Goal: Task Accomplishment & Management: Manage account settings

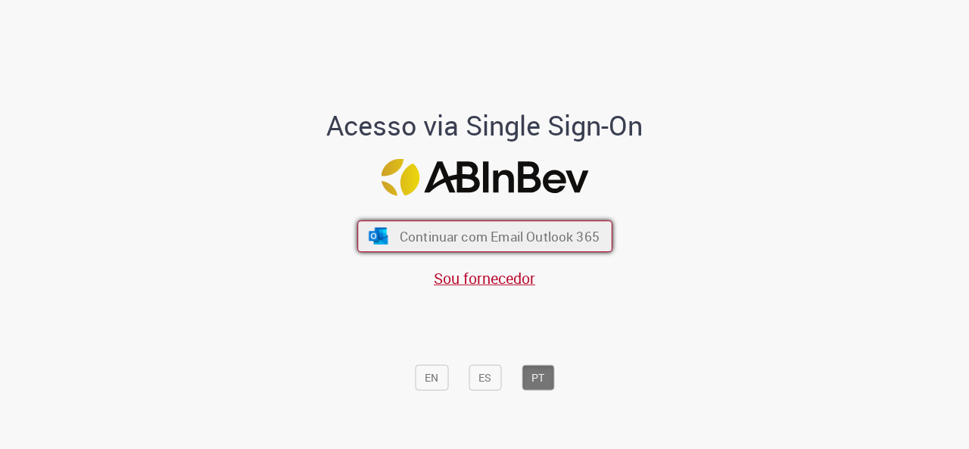
click at [367, 238] on img "submit" at bounding box center [378, 236] width 22 height 17
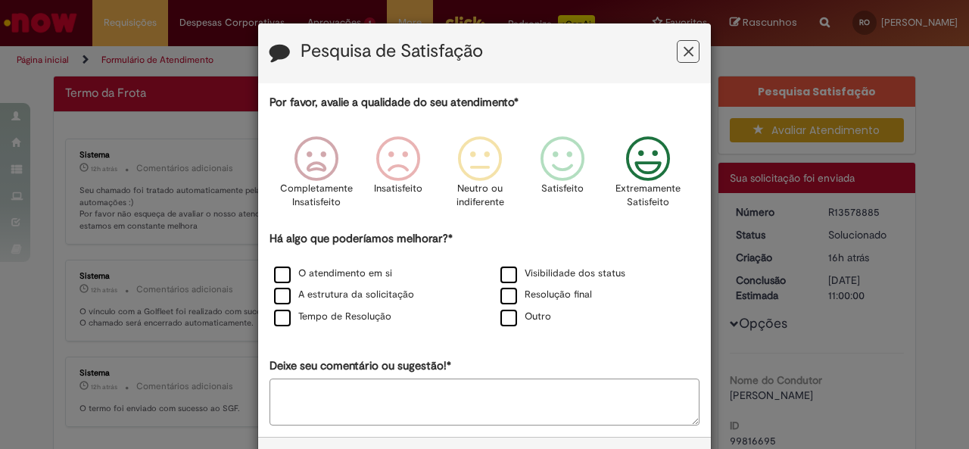
click at [645, 164] on icon "Feedback" at bounding box center [648, 158] width 57 height 45
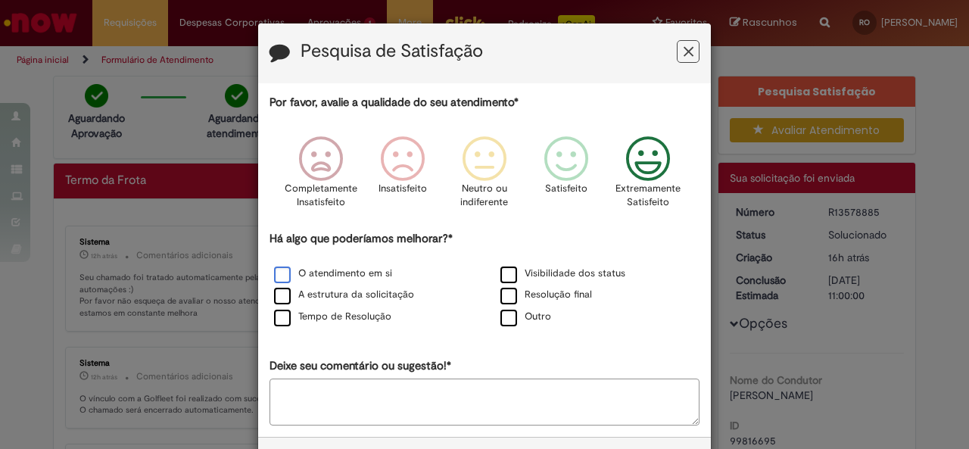
click at [317, 272] on label "O atendimento em si" at bounding box center [333, 274] width 118 height 14
click at [319, 292] on label "A estrutura da solicitação" at bounding box center [344, 295] width 140 height 14
click at [325, 314] on label "Tempo de Resolução" at bounding box center [332, 317] width 117 height 14
click at [538, 270] on label "Visibilidade dos status" at bounding box center [563, 274] width 125 height 14
click at [548, 295] on label "Resolução final" at bounding box center [547, 295] width 92 height 14
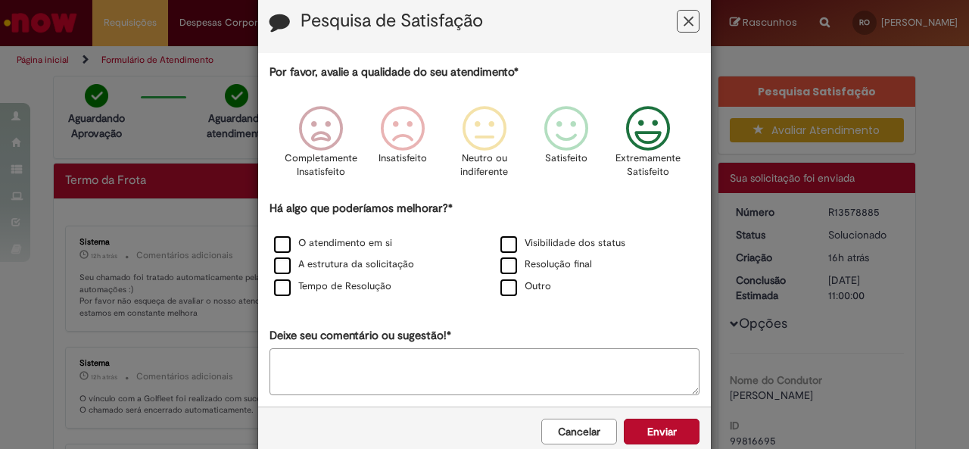
scroll to position [58, 0]
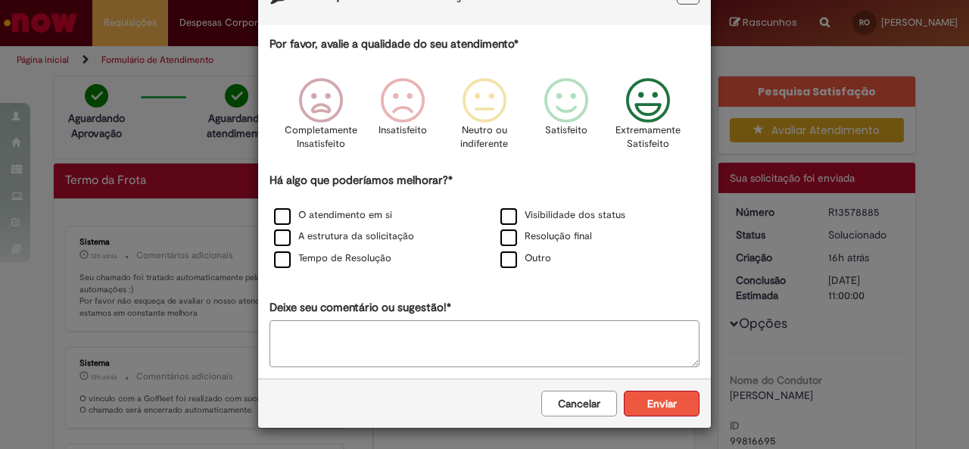
click at [645, 400] on button "Enviar" at bounding box center [662, 404] width 76 height 26
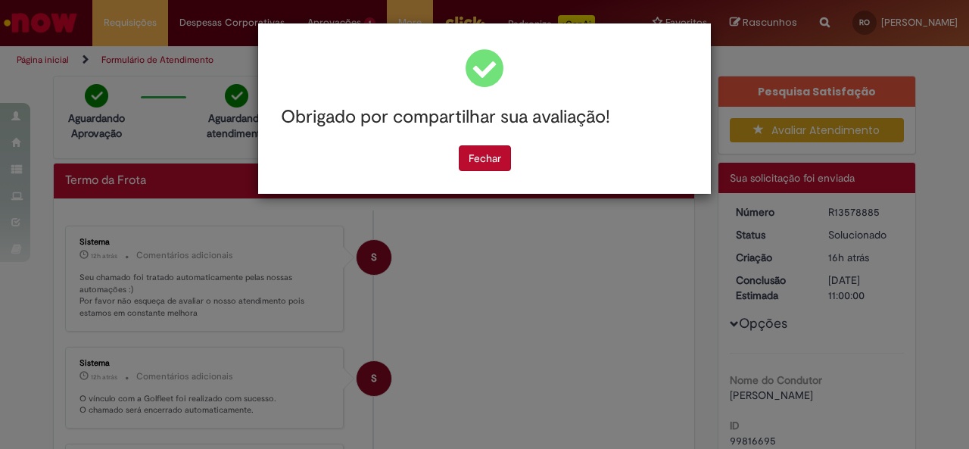
scroll to position [0, 0]
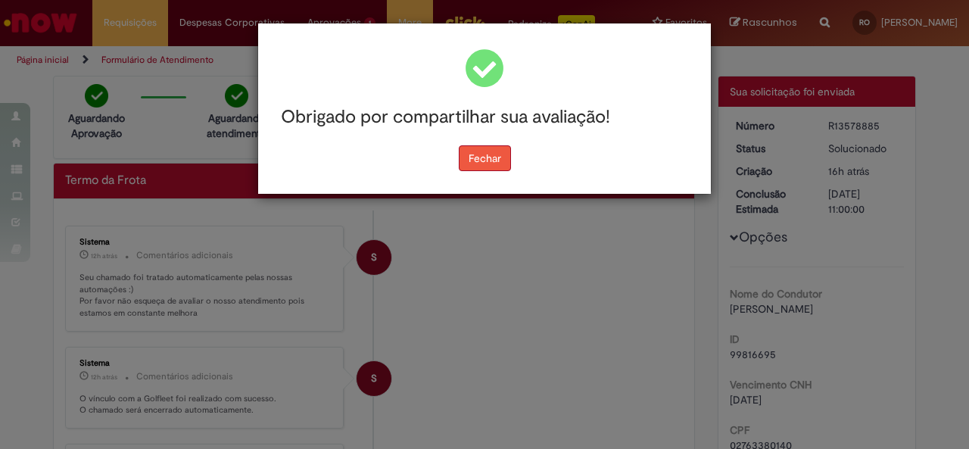
click at [496, 149] on button "Fechar" at bounding box center [485, 158] width 52 height 26
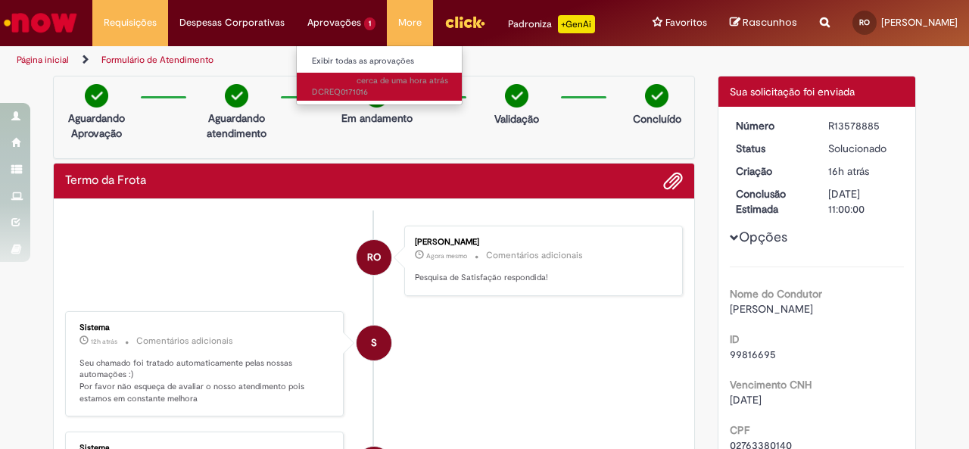
click at [335, 86] on span "cerca de uma hora atrás cerca de uma hora atrás DCREQ0171016" at bounding box center [380, 86] width 136 height 23
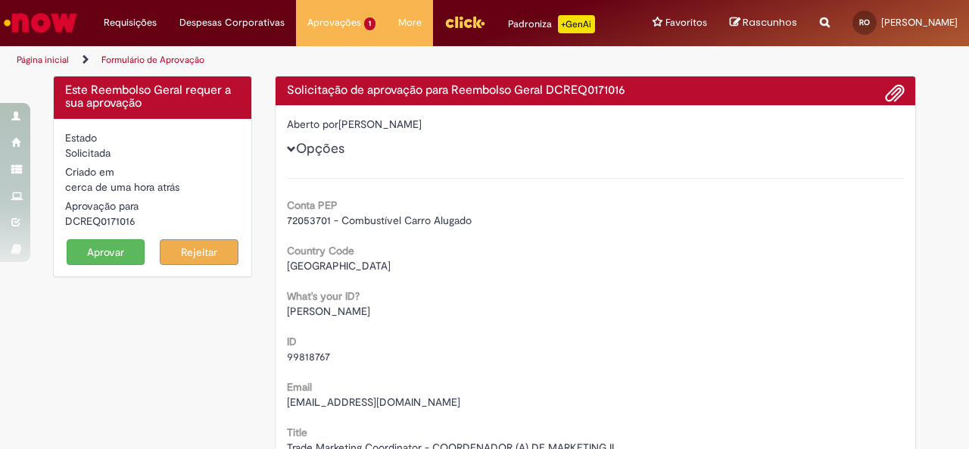
click at [100, 260] on button "Aprovar" at bounding box center [106, 252] width 79 height 26
